Goal: Information Seeking & Learning: Learn about a topic

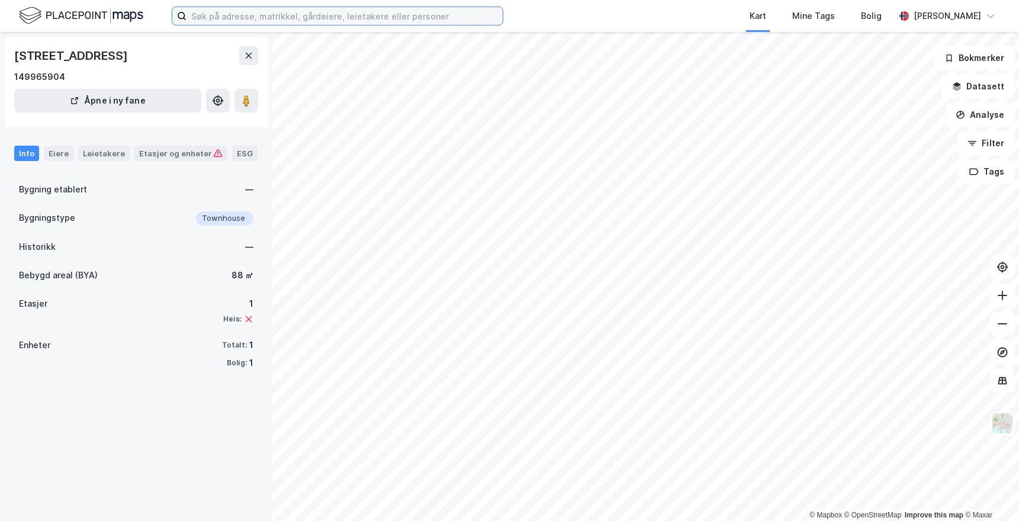
click at [223, 12] on input at bounding box center [345, 16] width 316 height 18
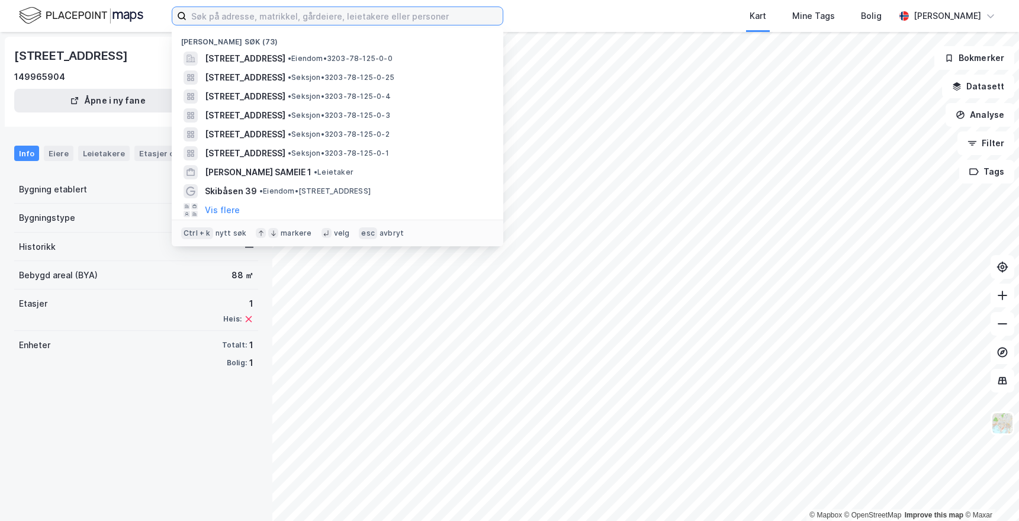
paste input "hamangbakken boligsameie"
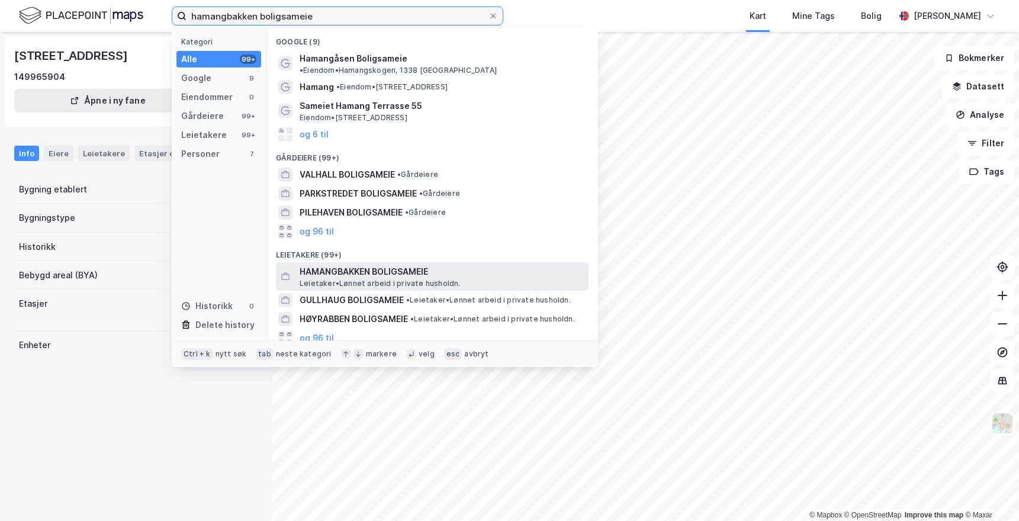
type input "hamangbakken boligsameie"
click at [404, 265] on span "HAMANGBAKKEN BOLIGSAMEIE" at bounding box center [442, 272] width 284 height 14
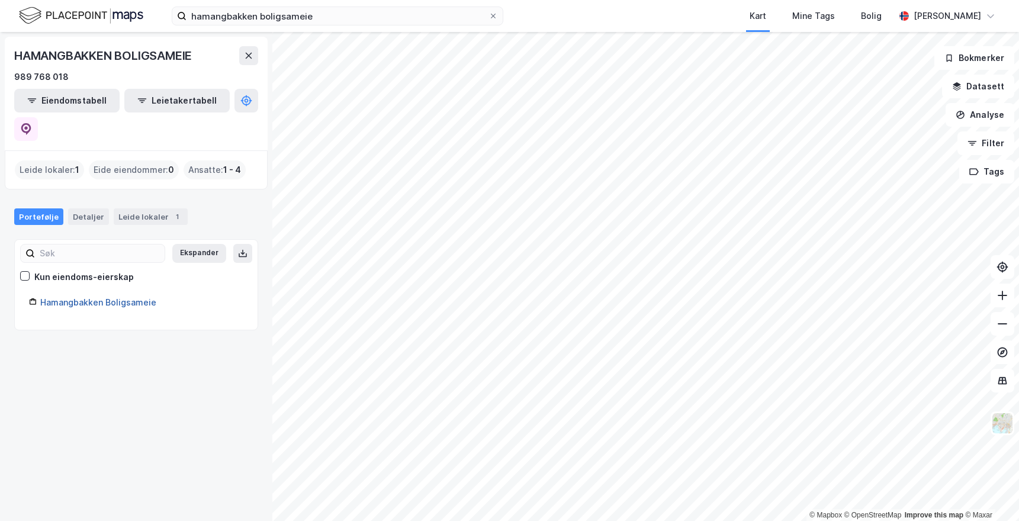
click at [81, 297] on link "Hamangbakken Boligsameie" at bounding box center [98, 302] width 116 height 10
click at [110, 297] on link "Hamangbakken Boligsameie" at bounding box center [98, 302] width 116 height 10
click at [124, 209] on div "Leide lokaler 1" at bounding box center [151, 217] width 74 height 17
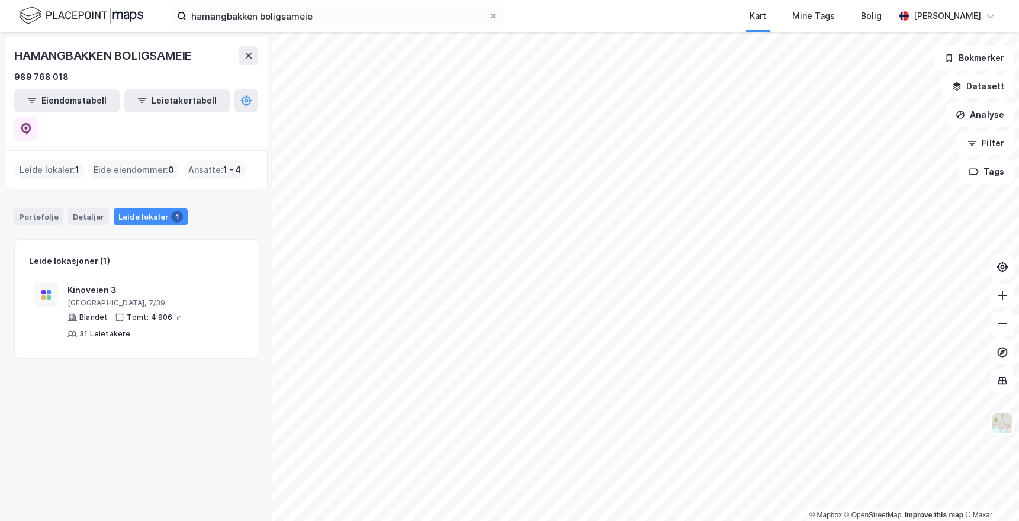
click at [36, 161] on div "Leide lokaler : 1" at bounding box center [49, 170] width 69 height 19
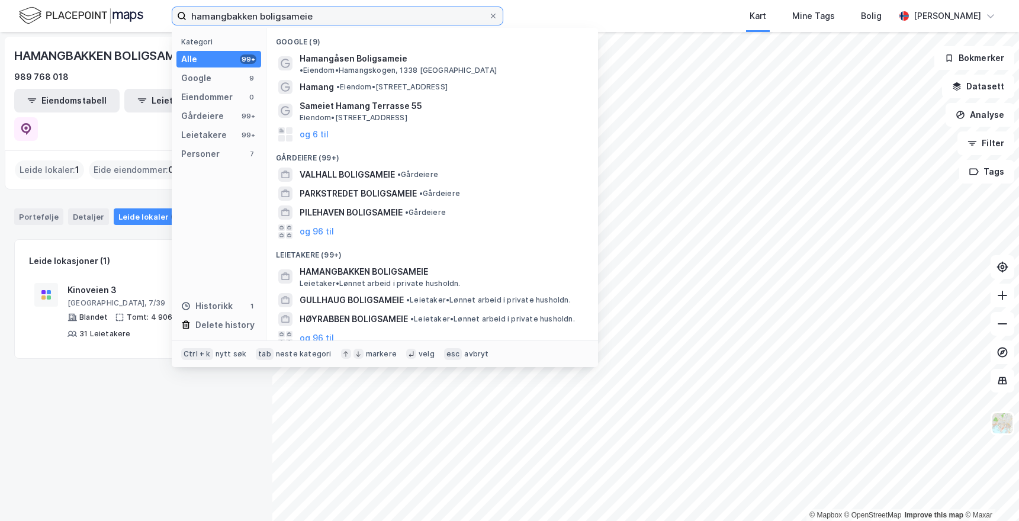
click at [310, 18] on input "hamangbakken boligsameie" at bounding box center [338, 16] width 302 height 18
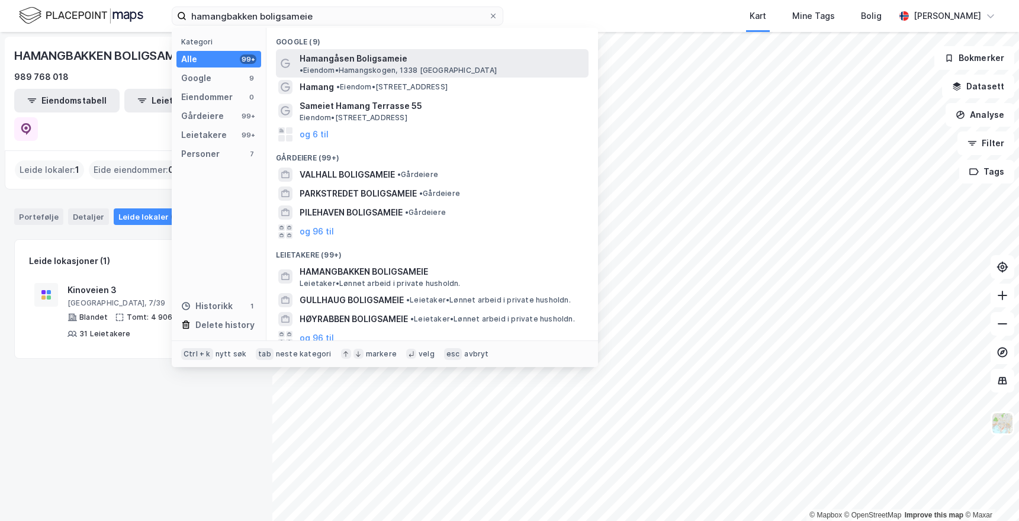
click at [479, 66] on span "• [PERSON_NAME][GEOGRAPHIC_DATA], 1338 [GEOGRAPHIC_DATA]" at bounding box center [398, 70] width 197 height 9
